Goal: Check status: Check status

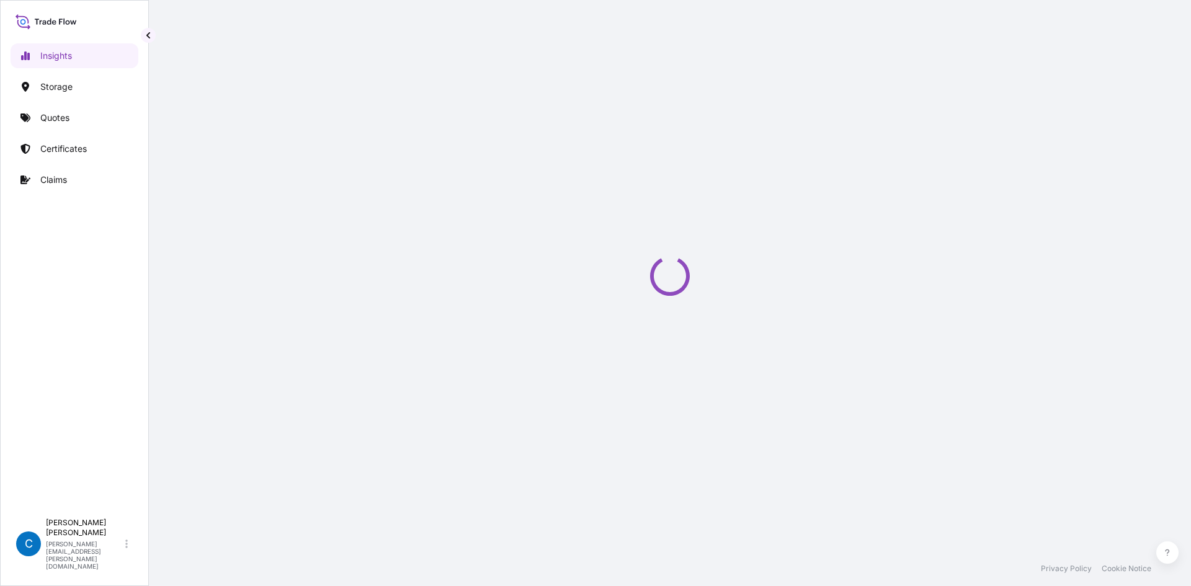
select select "2025"
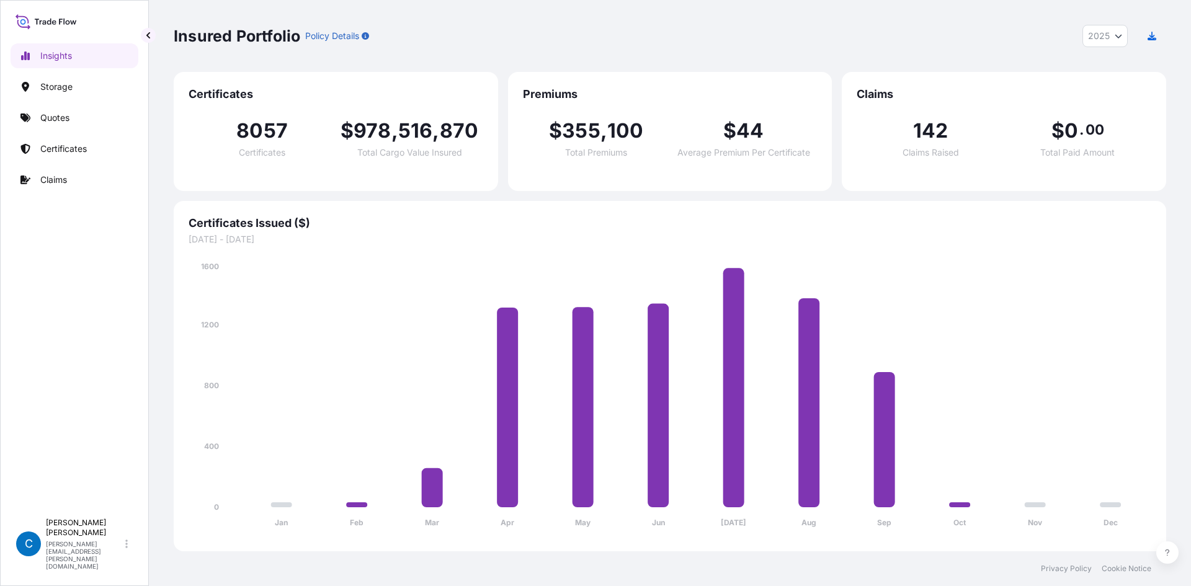
click at [74, 142] on link "Certificates" at bounding box center [75, 148] width 128 height 25
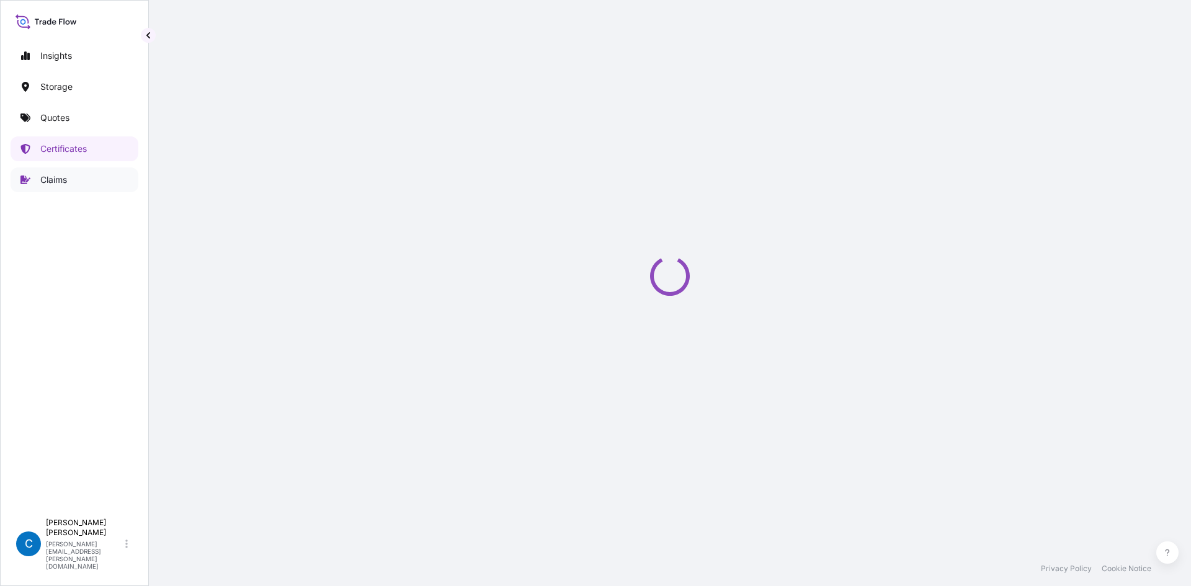
click at [67, 177] on p "Claims" at bounding box center [53, 180] width 27 height 12
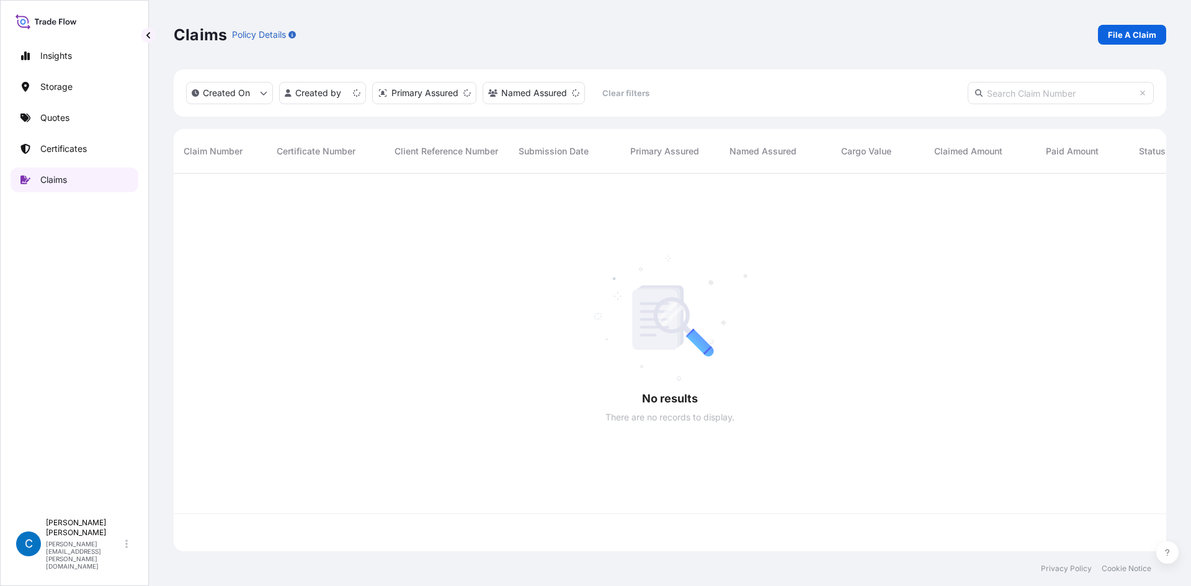
scroll to position [375, 983]
paste input "CL31610-2"
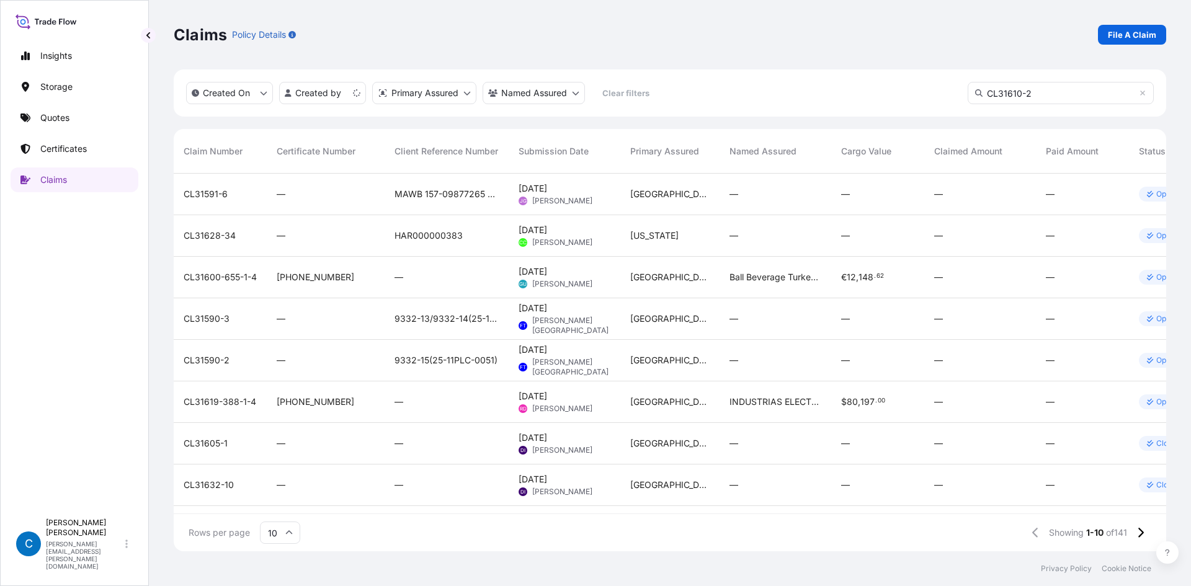
type input "CL31610-2"
